Goal: Transaction & Acquisition: Purchase product/service

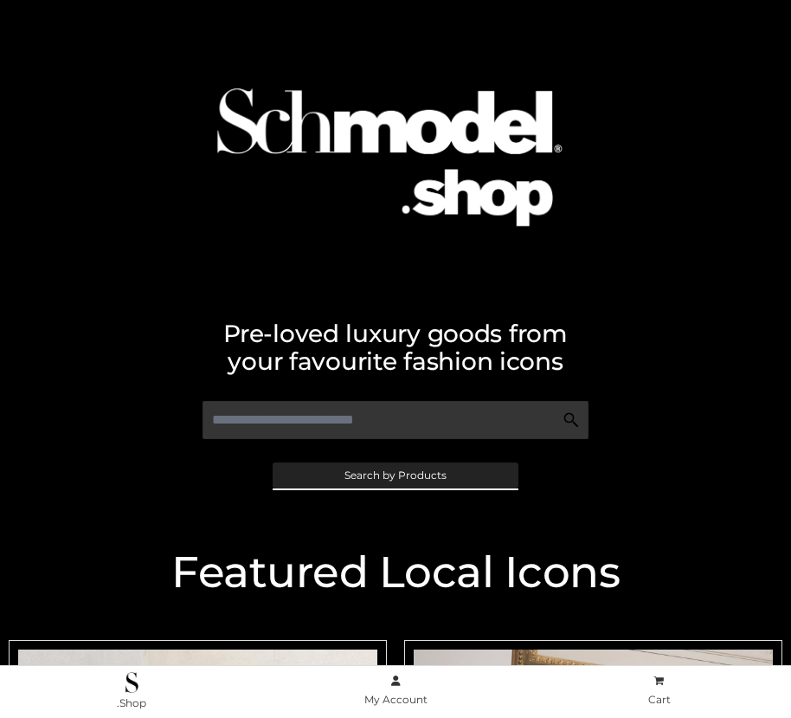
click at [395, 474] on span "Search by Products" at bounding box center [396, 475] width 102 height 10
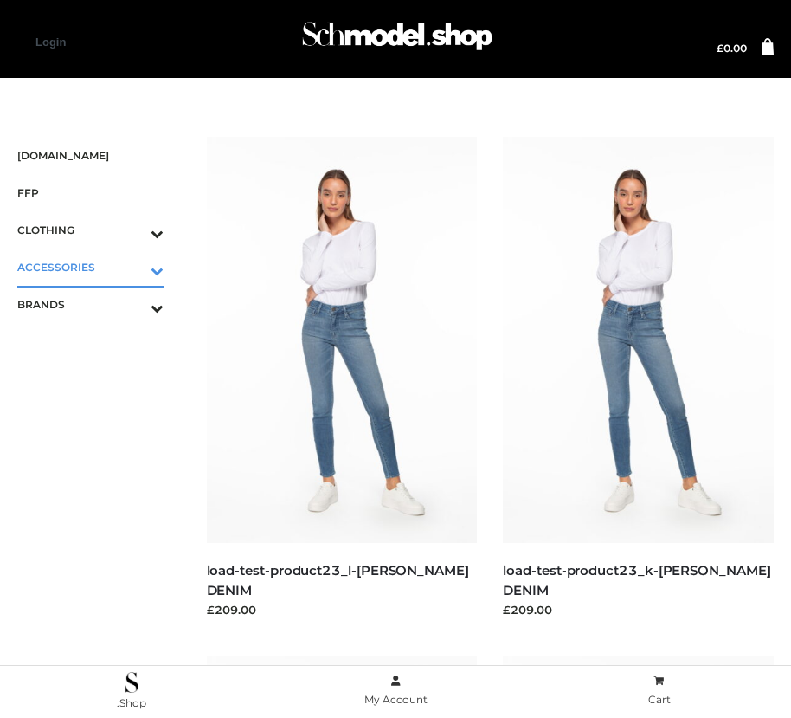
click at [132, 267] on icon "Toggle Submenu" at bounding box center [67, 271] width 194 height 20
click at [99, 304] on span "BAGS" at bounding box center [99, 304] width 129 height 20
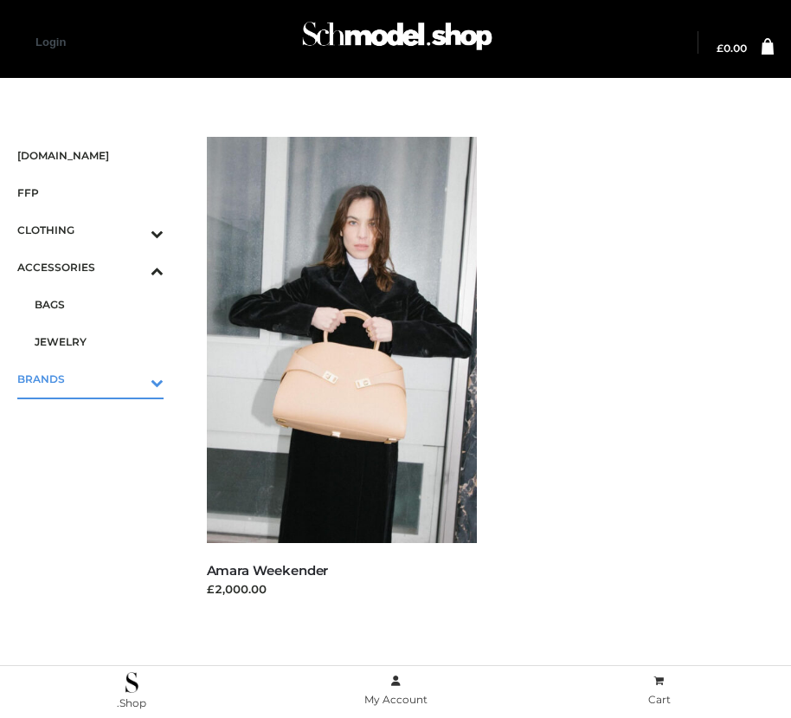
click at [132, 378] on icon "Toggle Submenu" at bounding box center [67, 382] width 194 height 20
click at [99, 378] on span "PARKERSMITH" at bounding box center [99, 379] width 129 height 20
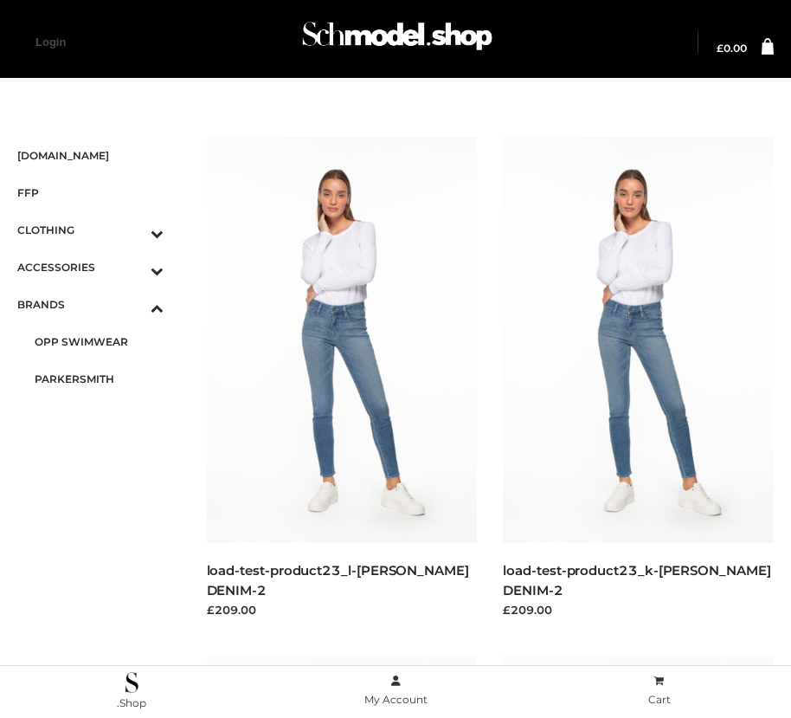
scroll to position [2095, 0]
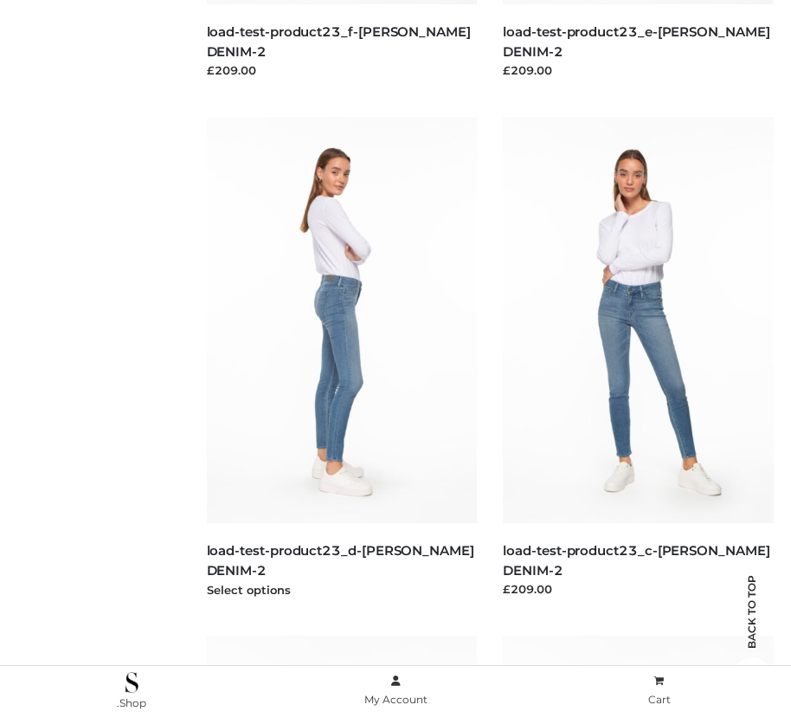
click at [341, 358] on img at bounding box center [342, 320] width 271 height 406
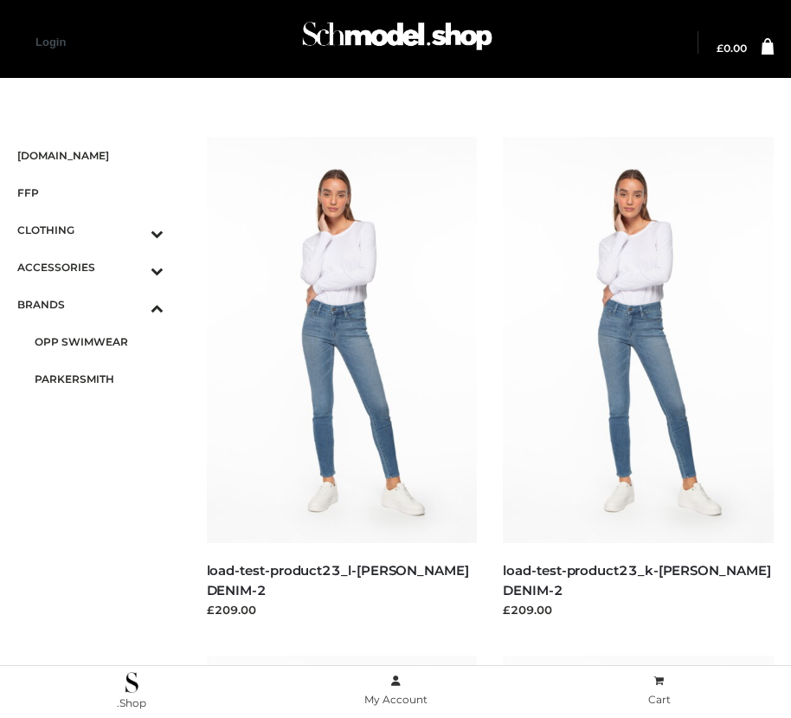
scroll to position [539, 0]
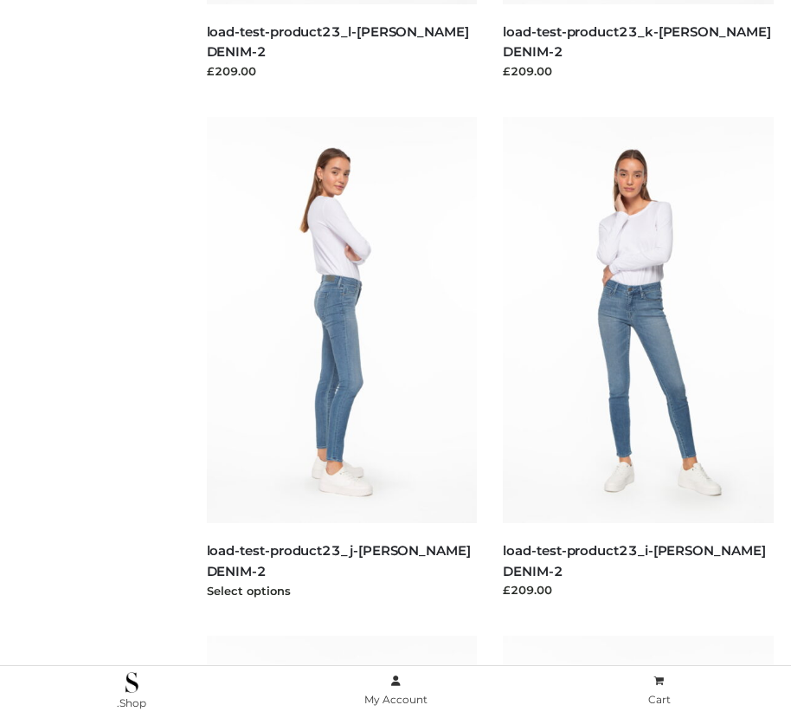
click at [341, 358] on img at bounding box center [342, 320] width 271 height 406
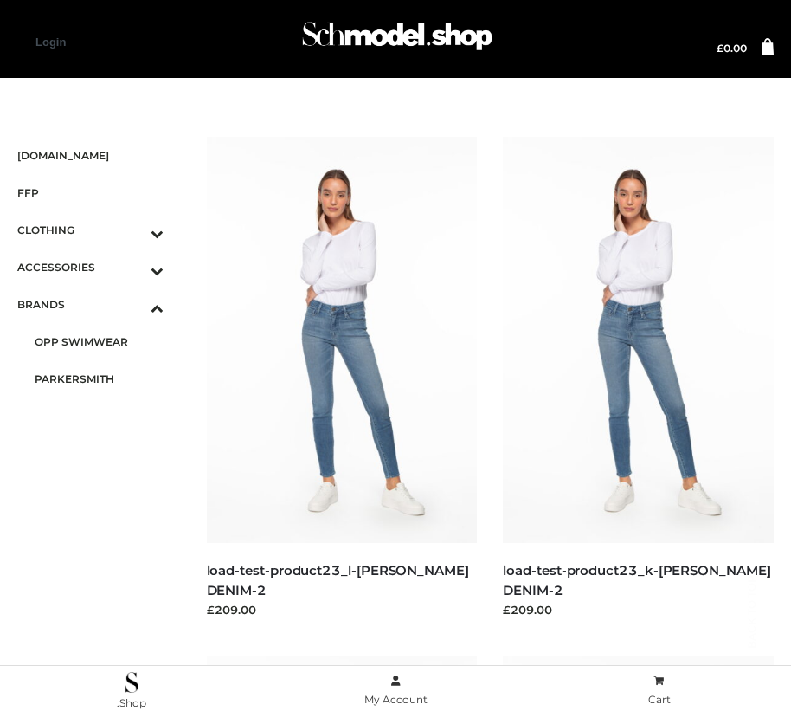
scroll to position [2614, 0]
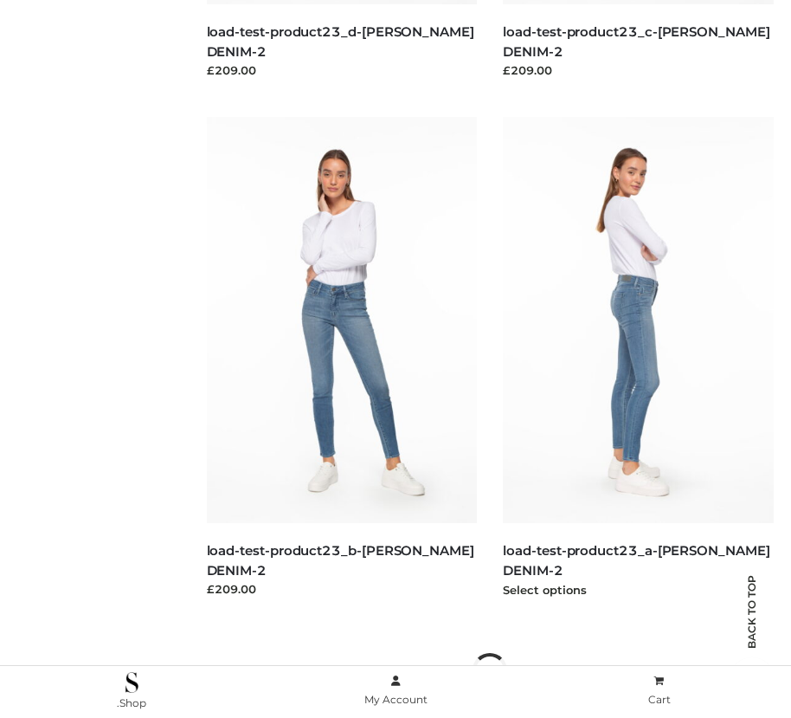
click at [638, 358] on img at bounding box center [638, 320] width 271 height 406
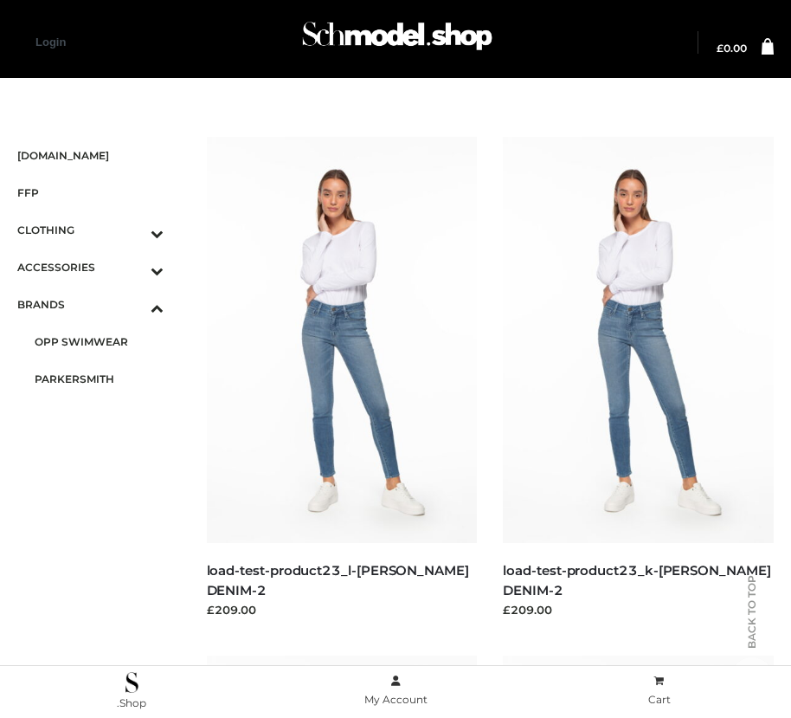
scroll to position [2095, 0]
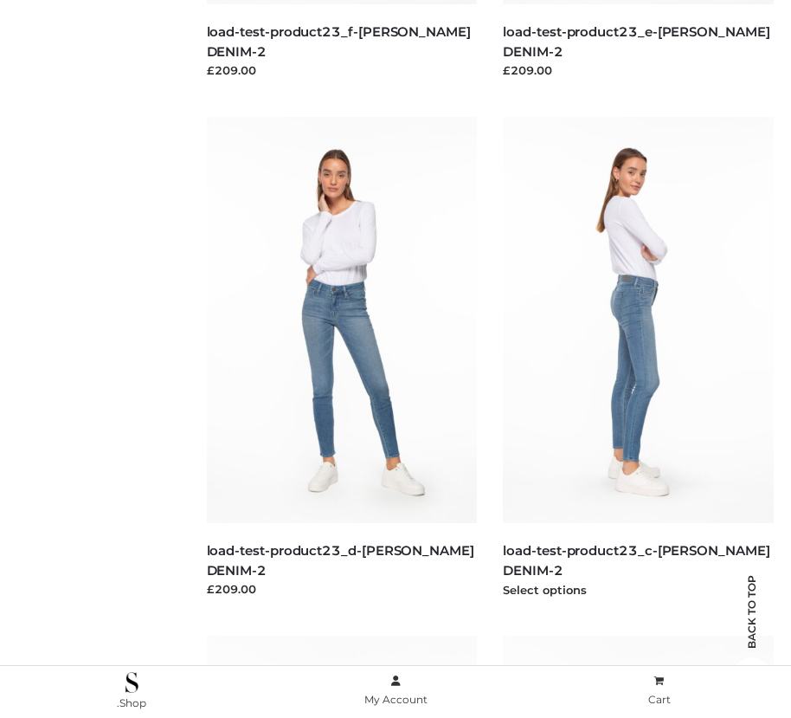
click at [638, 358] on img at bounding box center [638, 320] width 271 height 406
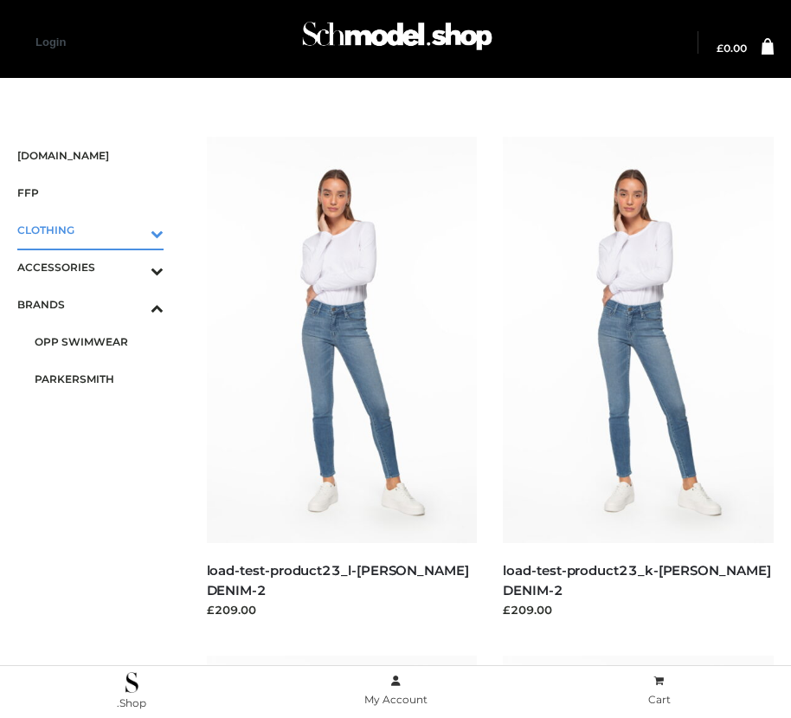
click at [132, 229] on icon "Toggle Submenu" at bounding box center [67, 233] width 194 height 20
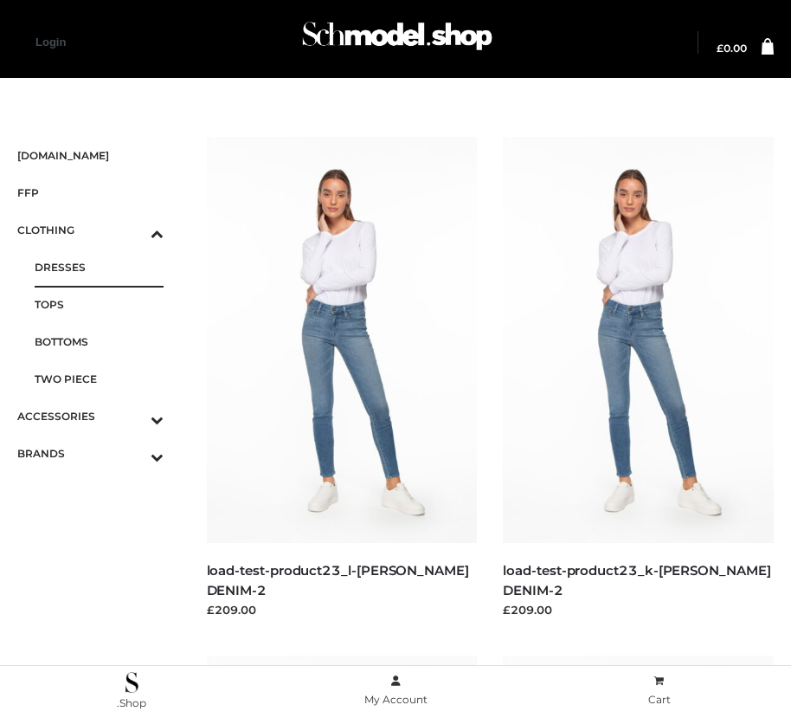
click at [99, 267] on span "DRESSES" at bounding box center [99, 267] width 129 height 20
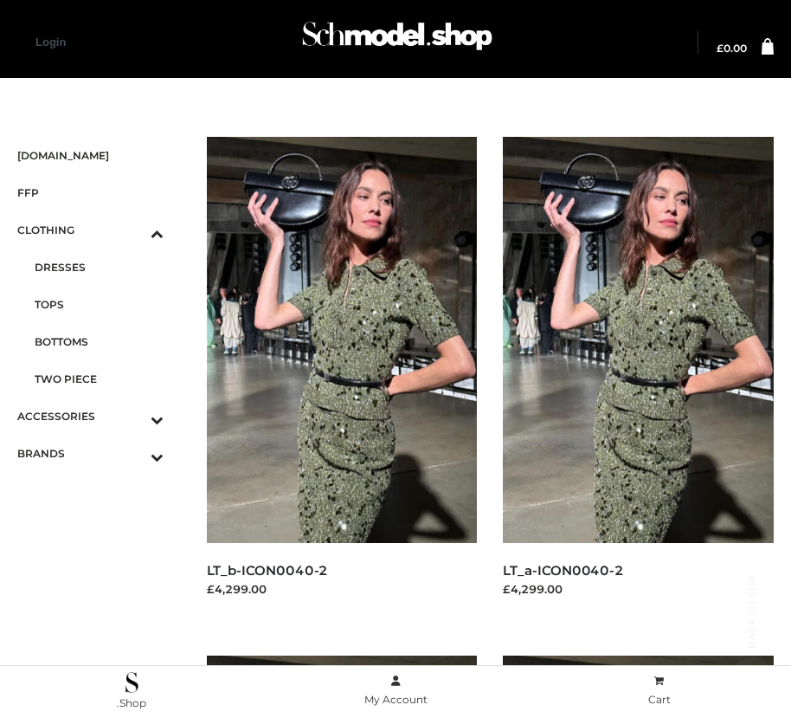
scroll to position [2095, 0]
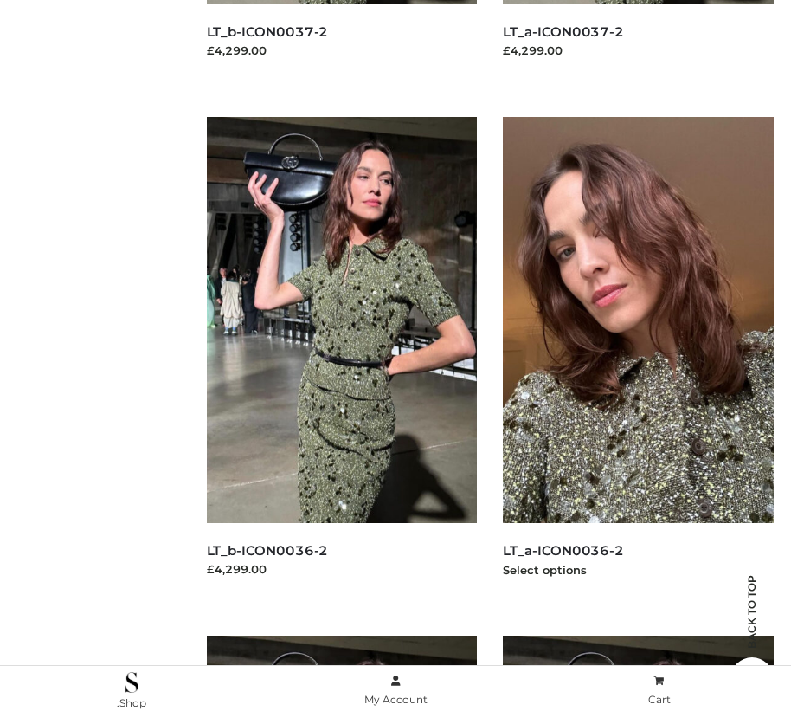
click at [638, 358] on img at bounding box center [638, 320] width 271 height 406
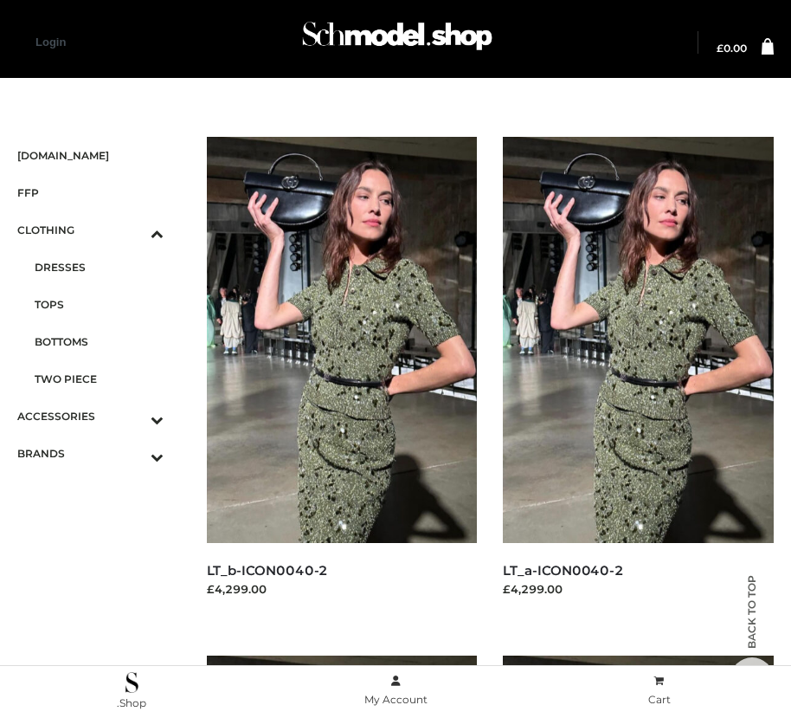
scroll to position [539, 0]
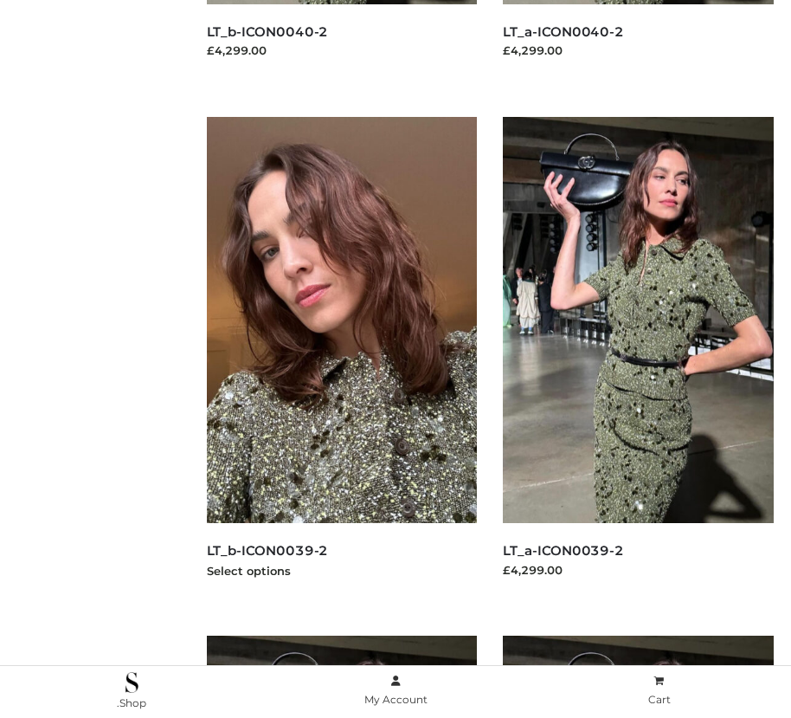
click at [341, 358] on img at bounding box center [342, 320] width 271 height 406
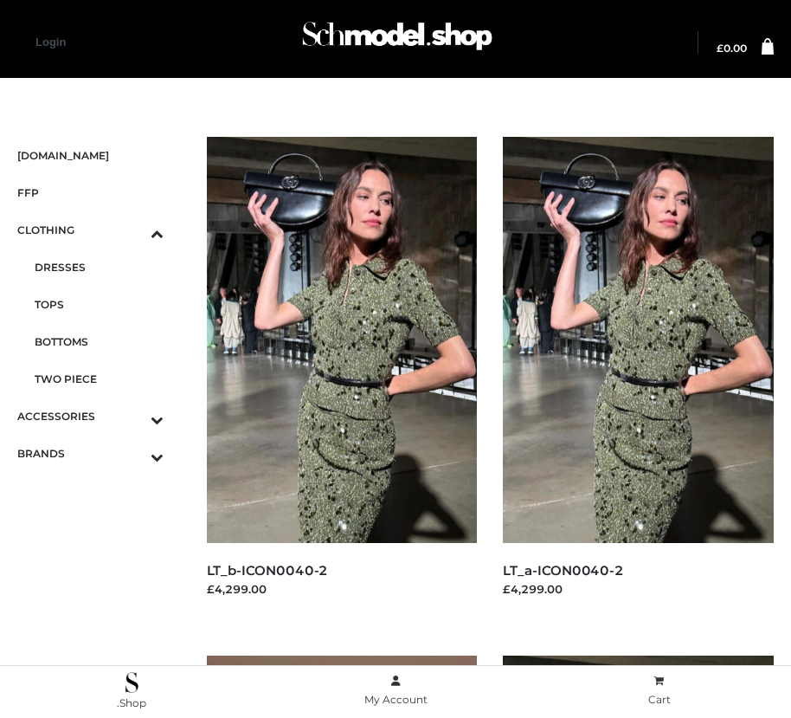
scroll to position [2614, 0]
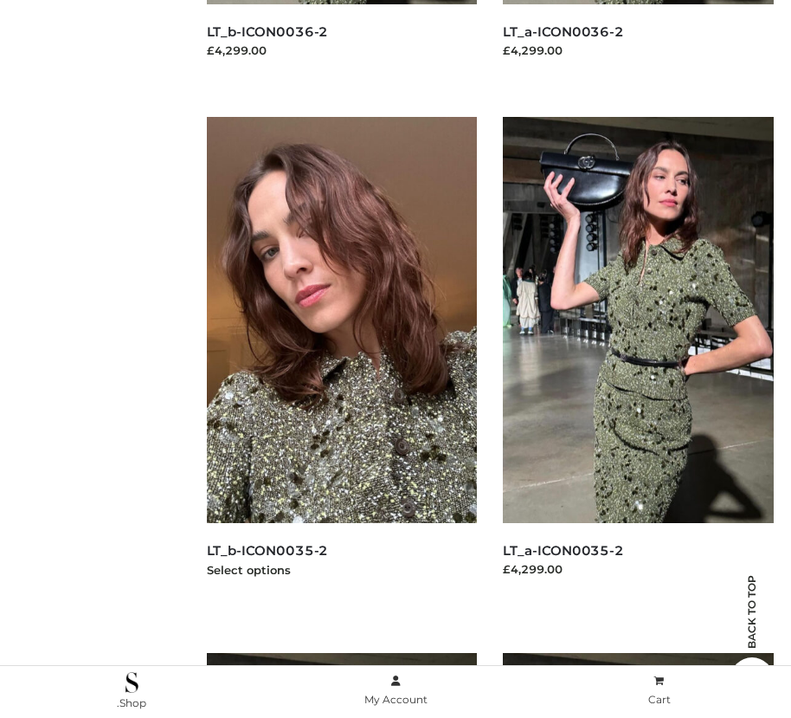
click at [341, 358] on img at bounding box center [342, 320] width 271 height 406
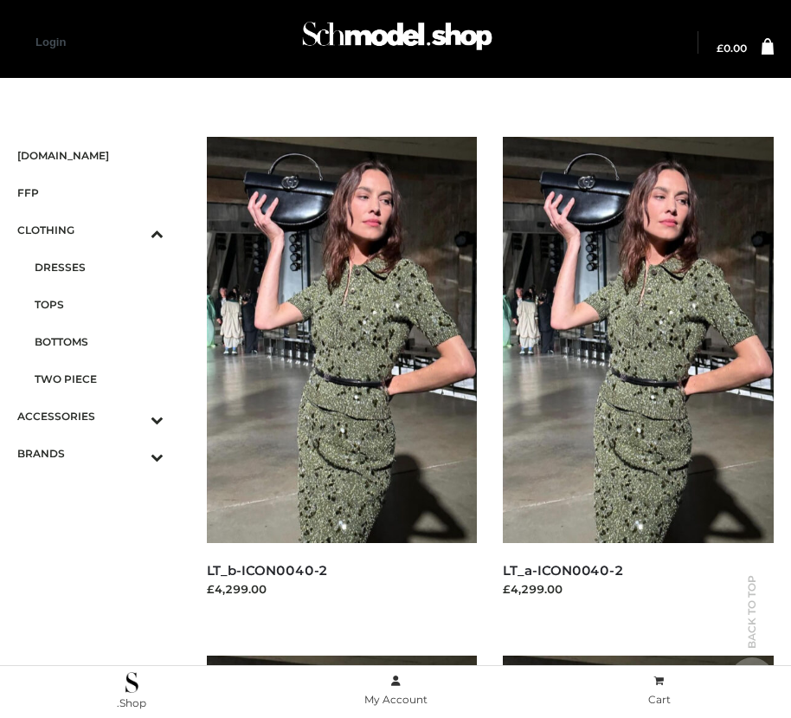
scroll to position [1057, 0]
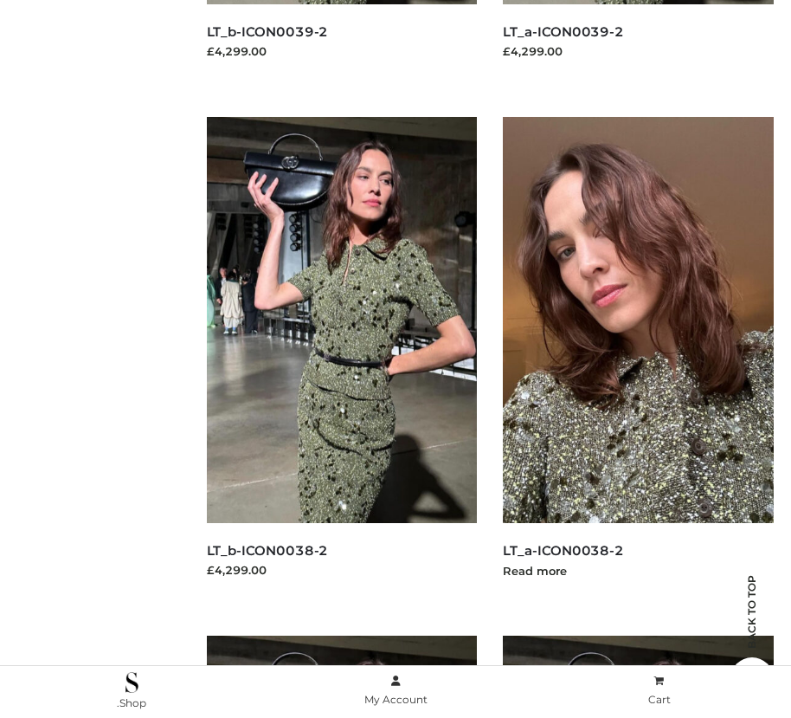
click at [638, 358] on img at bounding box center [638, 320] width 271 height 406
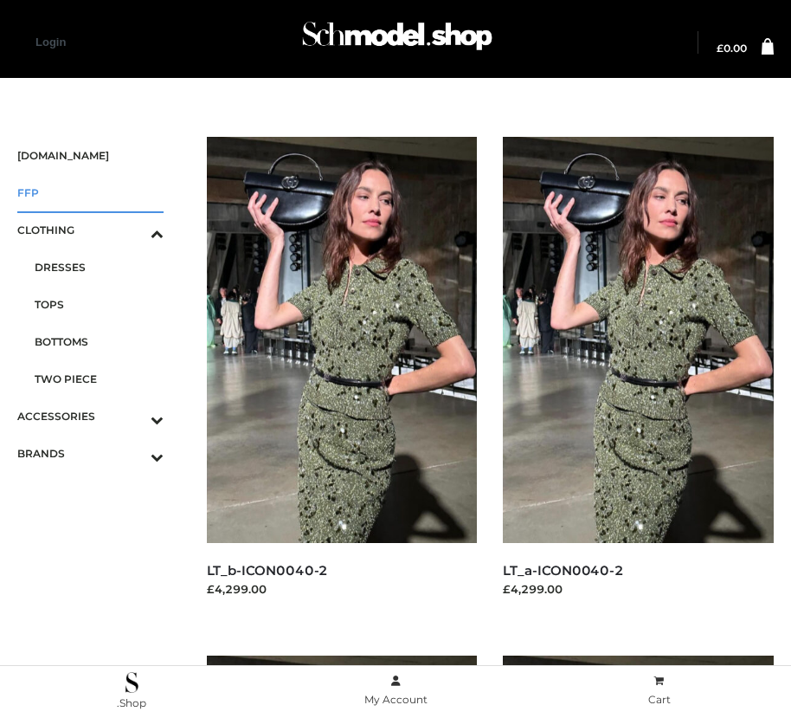
click at [90, 192] on span "FFP" at bounding box center [90, 193] width 146 height 20
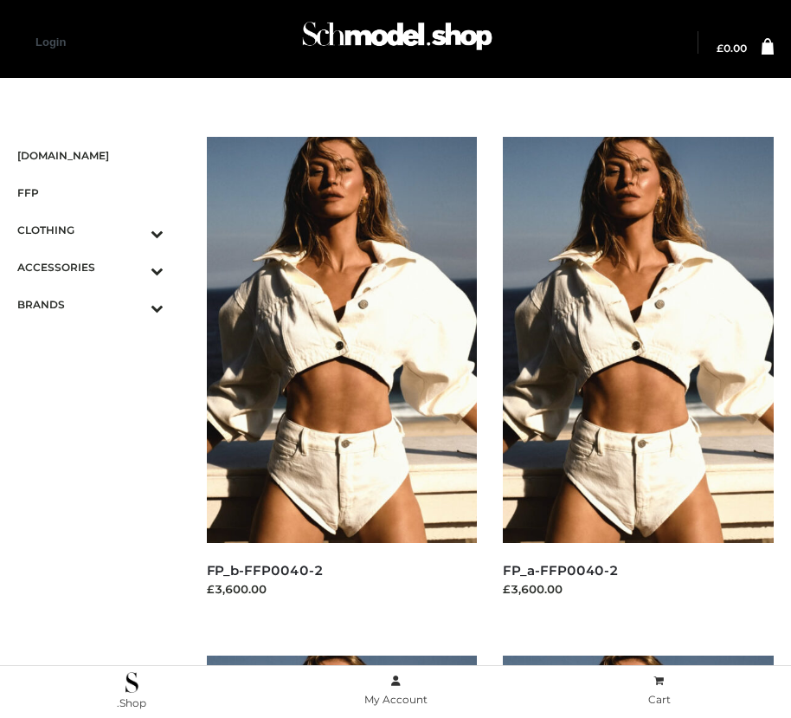
scroll to position [20, 0]
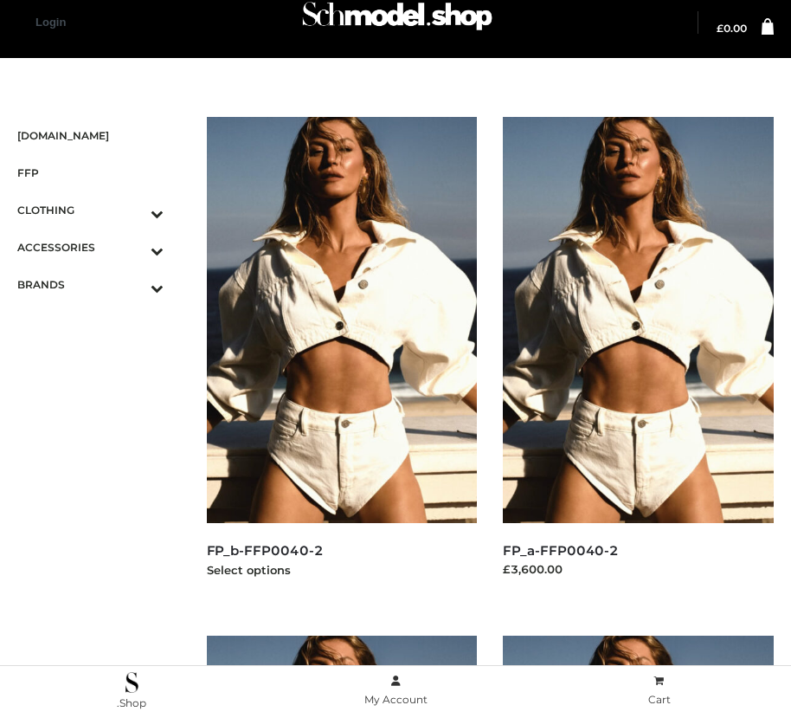
click at [341, 358] on img at bounding box center [342, 320] width 271 height 406
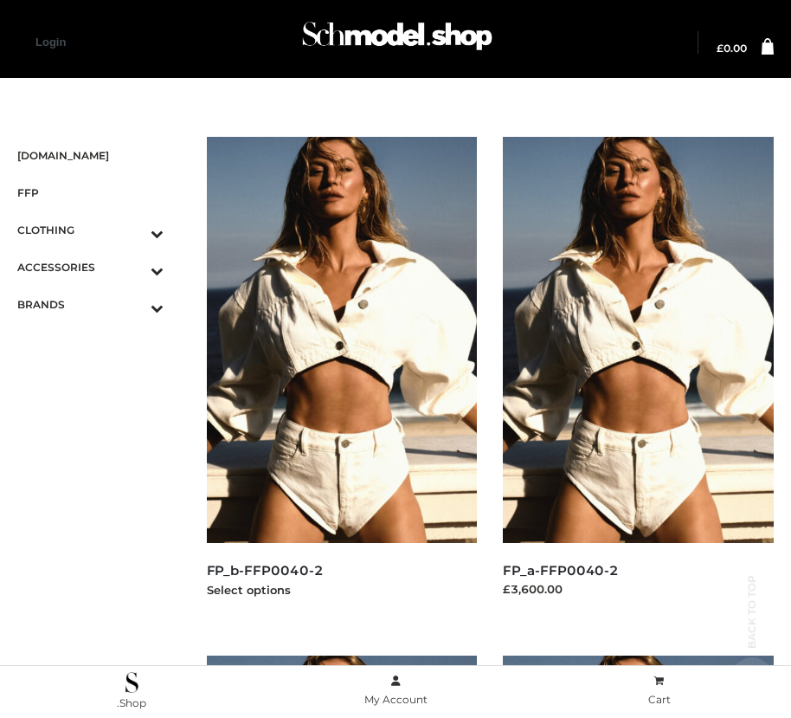
scroll to position [2614, 0]
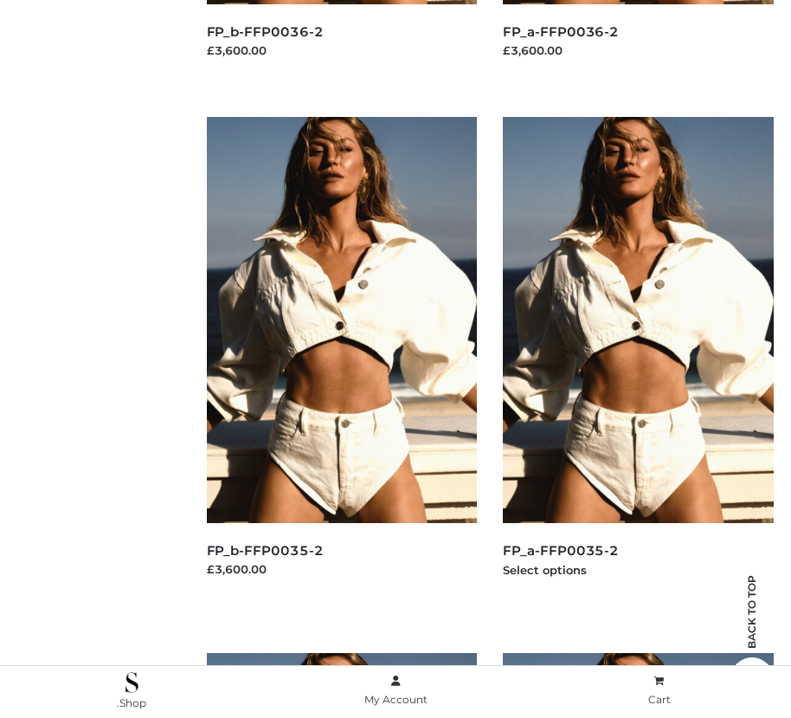
click at [638, 358] on img at bounding box center [638, 320] width 271 height 406
click at [341, 358] on img at bounding box center [342, 320] width 271 height 406
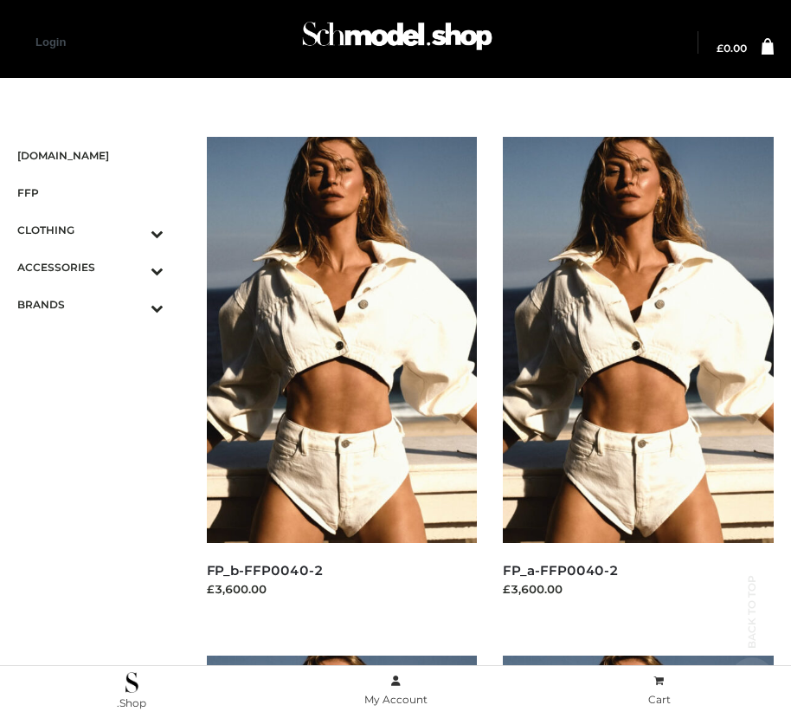
scroll to position [1576, 0]
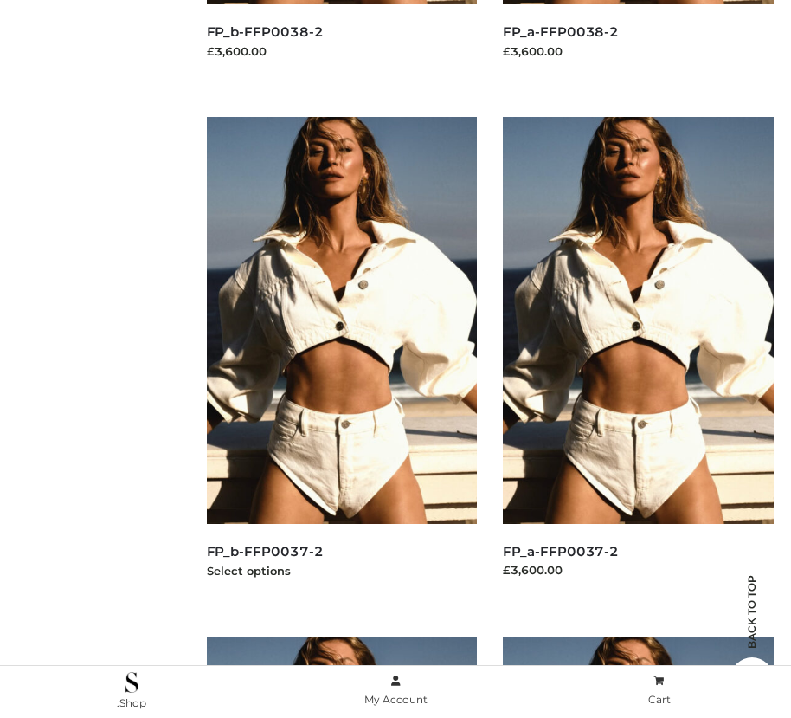
click at [341, 358] on img at bounding box center [342, 320] width 271 height 406
